Goal: Information Seeking & Learning: Learn about a topic

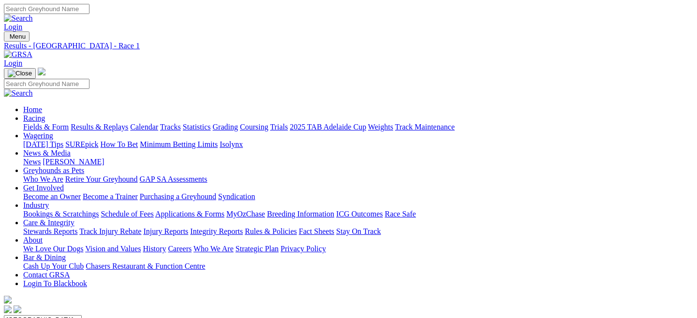
scroll to position [23, 0]
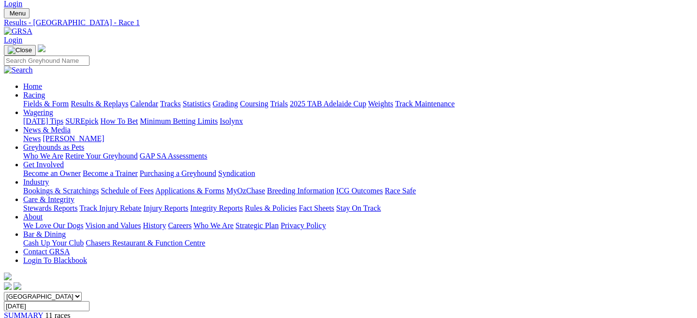
click at [40, 100] on link "Fields & Form" at bounding box center [45, 104] width 45 height 8
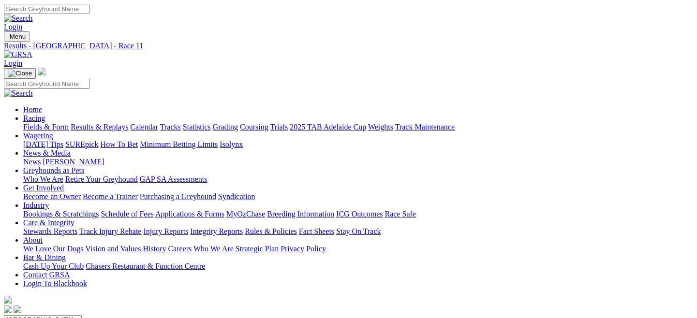
click at [41, 123] on link "Fields & Form" at bounding box center [45, 127] width 45 height 8
click at [82, 316] on select "[GEOGRAPHIC_DATA] [GEOGRAPHIC_DATA] [GEOGRAPHIC_DATA] [GEOGRAPHIC_DATA] [GEOGRA…" at bounding box center [43, 320] width 78 height 9
select select "QLD"
click at [45, 316] on select "[GEOGRAPHIC_DATA] [GEOGRAPHIC_DATA] [GEOGRAPHIC_DATA] [GEOGRAPHIC_DATA] [GEOGRA…" at bounding box center [43, 320] width 78 height 9
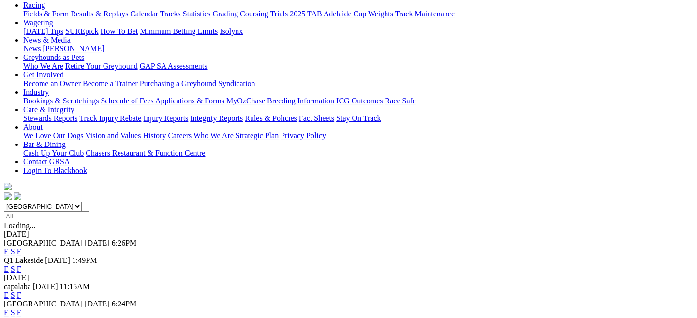
scroll to position [124, 0]
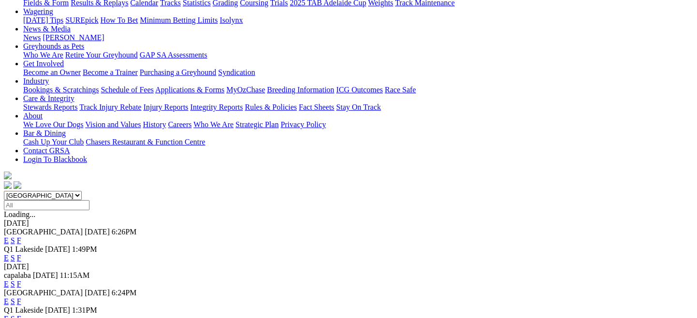
click at [9, 315] on link "E" at bounding box center [6, 319] width 5 height 8
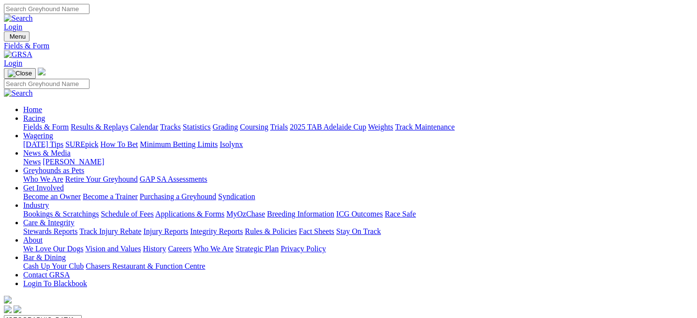
click at [82, 316] on select "[GEOGRAPHIC_DATA] [GEOGRAPHIC_DATA] [GEOGRAPHIC_DATA] [GEOGRAPHIC_DATA] [GEOGRA…" at bounding box center [43, 320] width 78 height 9
click at [45, 316] on select "[GEOGRAPHIC_DATA] [GEOGRAPHIC_DATA] [GEOGRAPHIC_DATA] [GEOGRAPHIC_DATA] [GEOGRA…" at bounding box center [43, 320] width 78 height 9
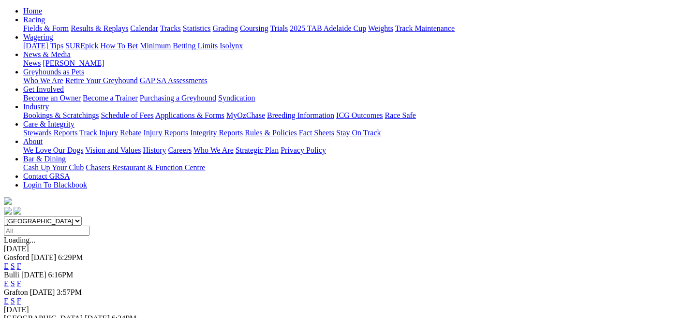
scroll to position [66, 0]
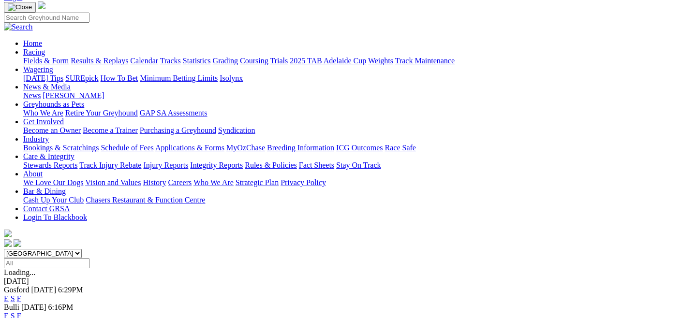
click at [82, 249] on select "[GEOGRAPHIC_DATA] [GEOGRAPHIC_DATA] [GEOGRAPHIC_DATA] [GEOGRAPHIC_DATA] [GEOGRA…" at bounding box center [43, 253] width 78 height 9
select select "QLD"
click at [45, 249] on select "[GEOGRAPHIC_DATA] [GEOGRAPHIC_DATA] [GEOGRAPHIC_DATA] [GEOGRAPHIC_DATA] [GEOGRA…" at bounding box center [43, 253] width 78 height 9
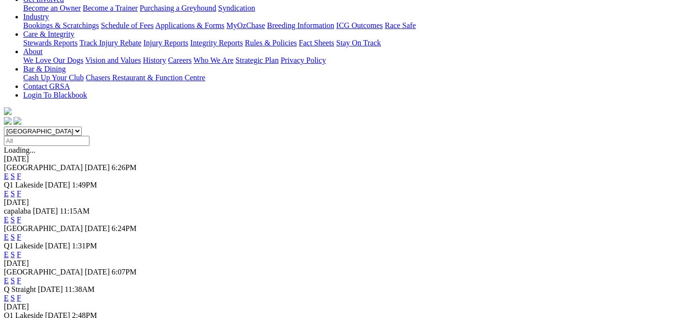
scroll to position [189, 0]
click at [9, 233] on link "E" at bounding box center [6, 237] width 5 height 8
